Goal: Task Accomplishment & Management: Manage account settings

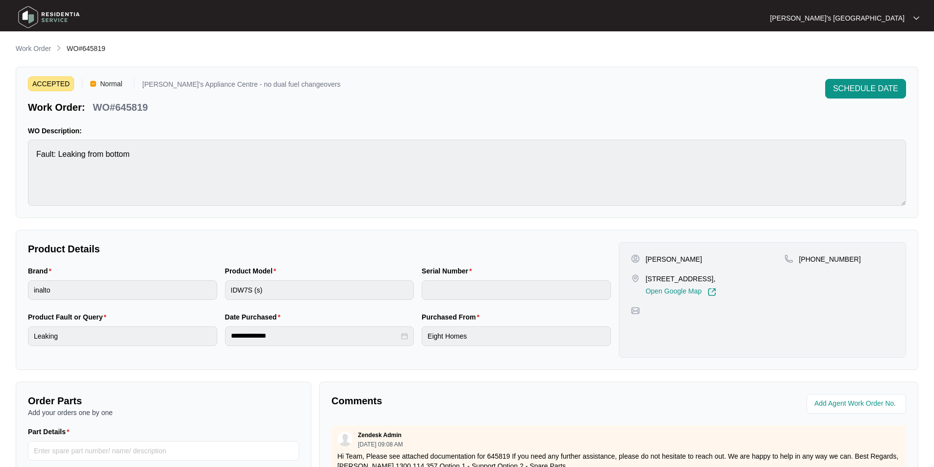
click at [43, 43] on li "Work Order" at bounding box center [33, 49] width 35 height 12
click at [46, 49] on p "Work Order" at bounding box center [33, 49] width 35 height 10
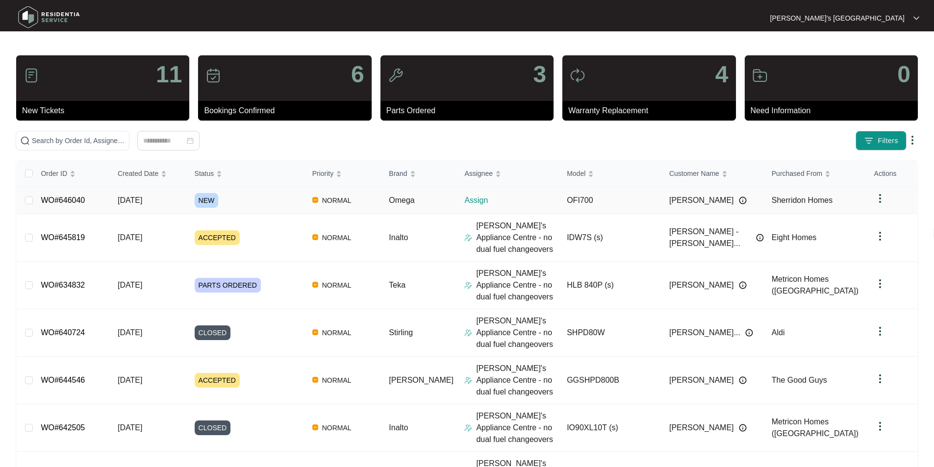
click at [70, 203] on link "WO#646040" at bounding box center [63, 200] width 44 height 8
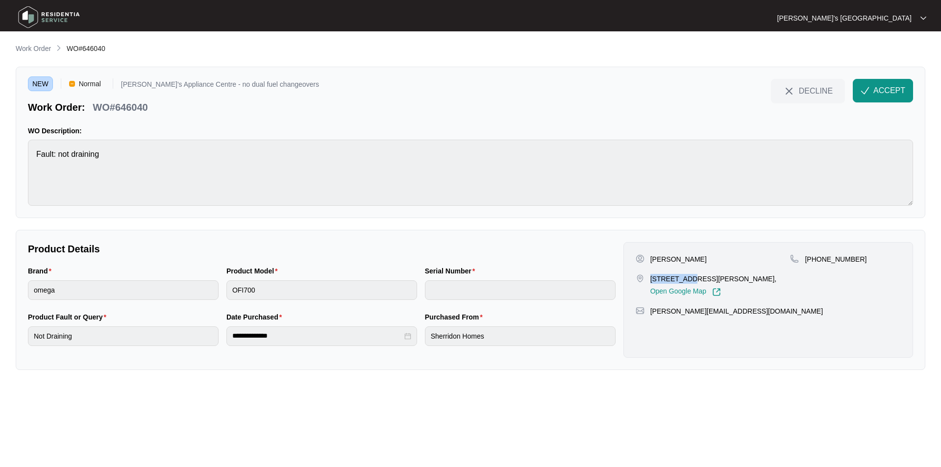
drag, startPoint x: 651, startPoint y: 278, endPoint x: 686, endPoint y: 280, distance: 35.4
click at [686, 280] on p "[STREET_ADDRESS][PERSON_NAME]," at bounding box center [714, 279] width 126 height 10
copy p "27 Evergree"
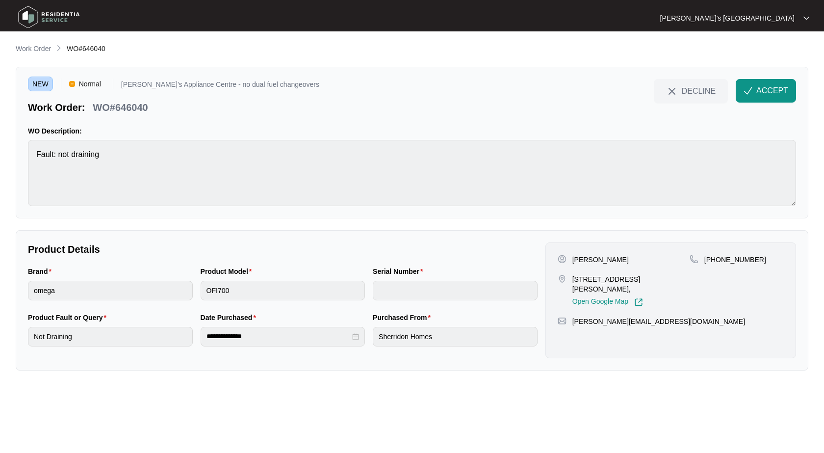
click at [605, 257] on p "[PERSON_NAME]" at bounding box center [600, 259] width 56 height 10
copy p "Kenshole"
click at [198, 288] on div "Product Model OFI700" at bounding box center [283, 289] width 173 height 46
click at [138, 106] on p "WO#646040" at bounding box center [120, 108] width 55 height 14
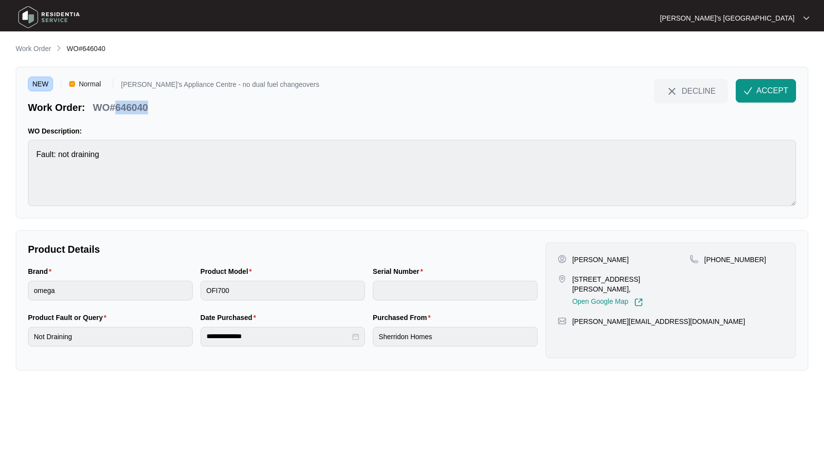
click at [138, 106] on p "WO#646040" at bounding box center [120, 108] width 55 height 14
copy p "646040"
click at [782, 94] on span "ACCEPT" at bounding box center [772, 91] width 32 height 12
